Goal: Task Accomplishment & Management: Use online tool/utility

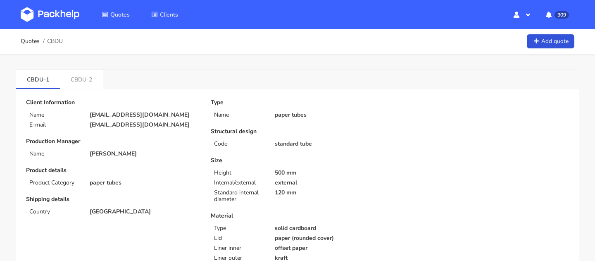
click at [98, 117] on p "[EMAIL_ADDRESS][DOMAIN_NAME]" at bounding box center [144, 114] width 109 height 7
copy div "[EMAIL_ADDRESS][DOMAIN_NAME]"
drag, startPoint x: 28, startPoint y: 82, endPoint x: 43, endPoint y: 82, distance: 15.7
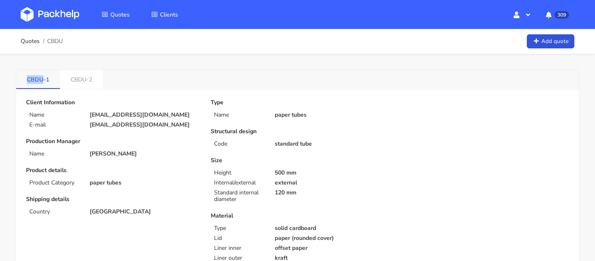
click at [43, 82] on link "CBDU-1" at bounding box center [38, 79] width 44 height 18
copy link "CBDU"
drag, startPoint x: 26, startPoint y: 78, endPoint x: 42, endPoint y: 80, distance: 16.6
click at [42, 80] on link "CBDU-1" at bounding box center [38, 79] width 44 height 18
copy link "CBDU"
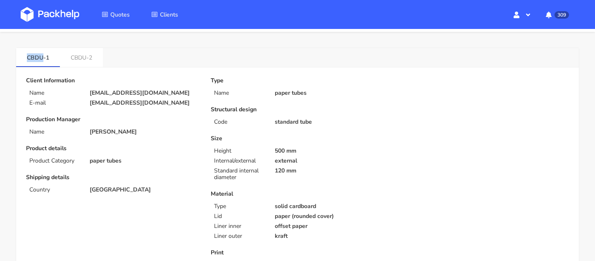
scroll to position [24, 0]
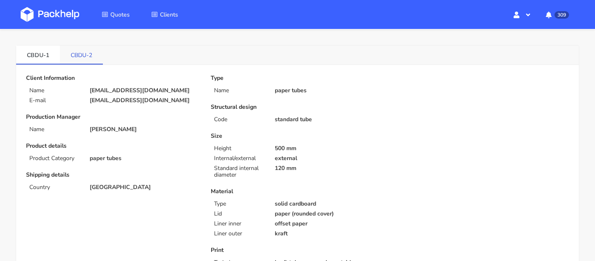
click at [78, 52] on link "CBDU-2" at bounding box center [81, 54] width 43 height 18
click at [49, 51] on link "CBDU-1" at bounding box center [38, 54] width 44 height 18
click at [88, 55] on link "CBDU-2" at bounding box center [82, 54] width 44 height 18
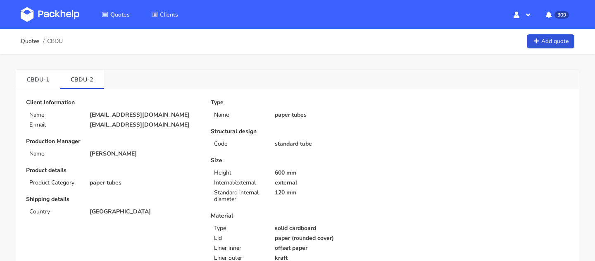
scroll to position [24, 0]
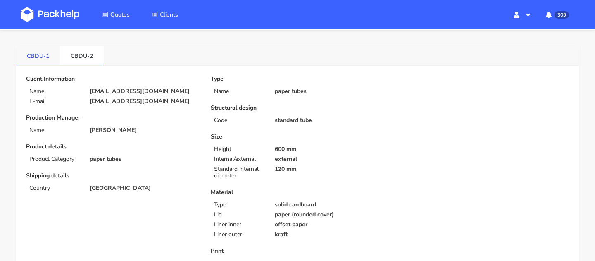
click at [43, 62] on link "CBDU-1" at bounding box center [38, 55] width 44 height 18
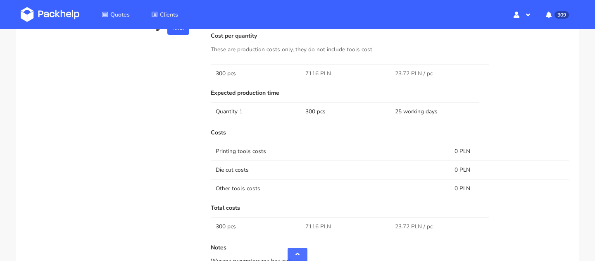
scroll to position [553, 0]
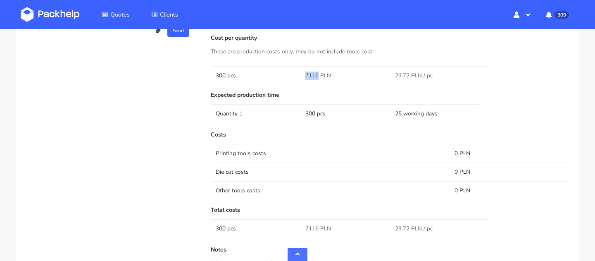
drag, startPoint x: 318, startPoint y: 75, endPoint x: 293, endPoint y: 75, distance: 24.8
click at [293, 75] on tr "300 pcs 7116 PLN 23.72 PLN / pc" at bounding box center [390, 75] width 358 height 19
copy span "7116"
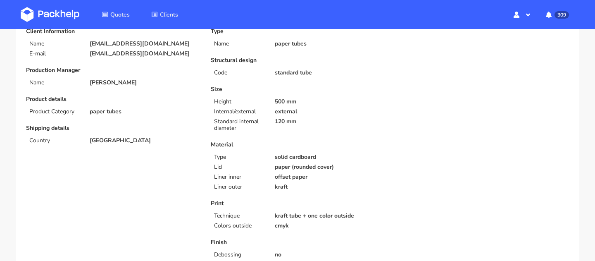
scroll to position [0, 0]
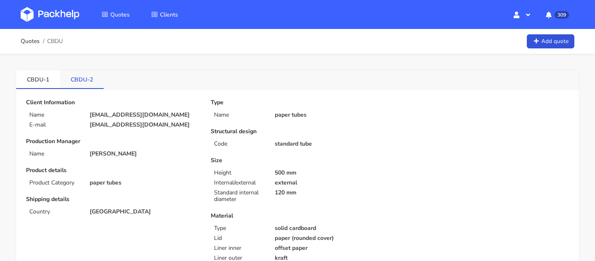
click at [79, 82] on link "CBDU-2" at bounding box center [82, 79] width 44 height 18
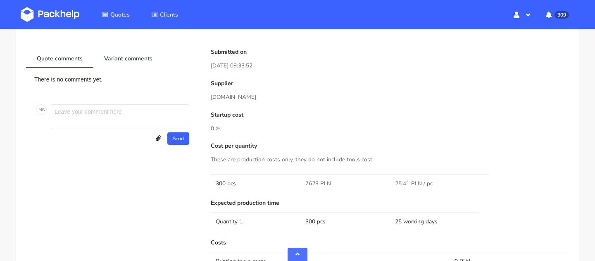
scroll to position [457, 0]
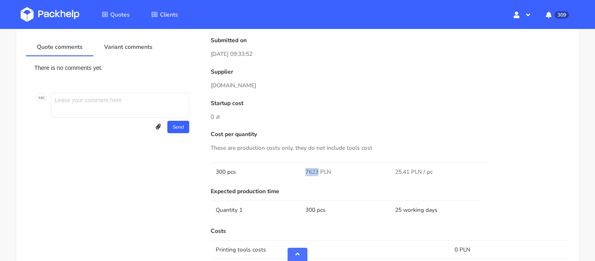
drag, startPoint x: 318, startPoint y: 173, endPoint x: 283, endPoint y: 174, distance: 34.7
click at [291, 173] on tr "300 pcs 7623 PLN 25.41 PLN / pc" at bounding box center [390, 171] width 358 height 19
copy tr "7623"
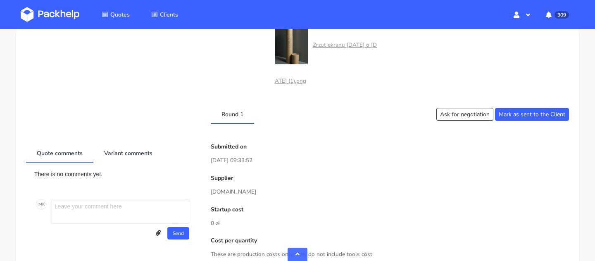
scroll to position [250, 0]
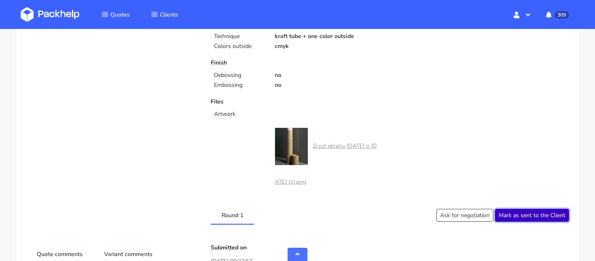
click at [536, 212] on button "Mark as sent to the Client" at bounding box center [532, 215] width 74 height 13
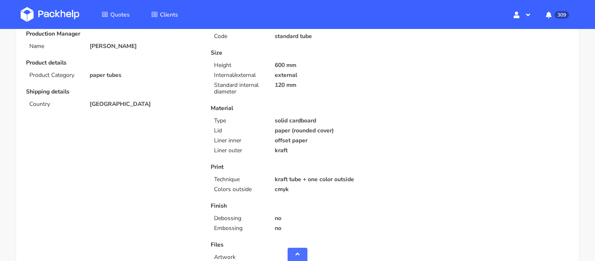
scroll to position [0, 0]
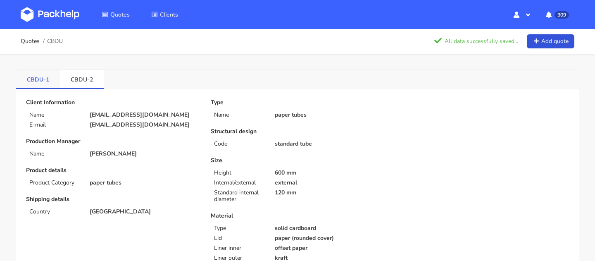
click at [34, 76] on link "CBDU-1" at bounding box center [38, 79] width 44 height 18
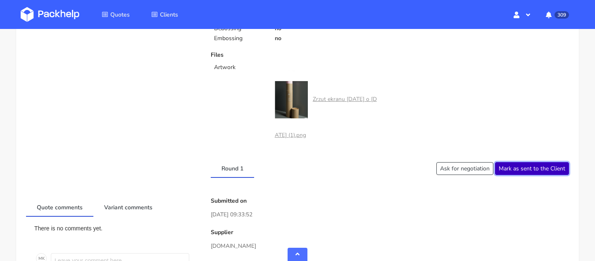
click at [543, 162] on button "Mark as sent to the Client" at bounding box center [532, 168] width 74 height 13
